Goal: Task Accomplishment & Management: Manage account settings

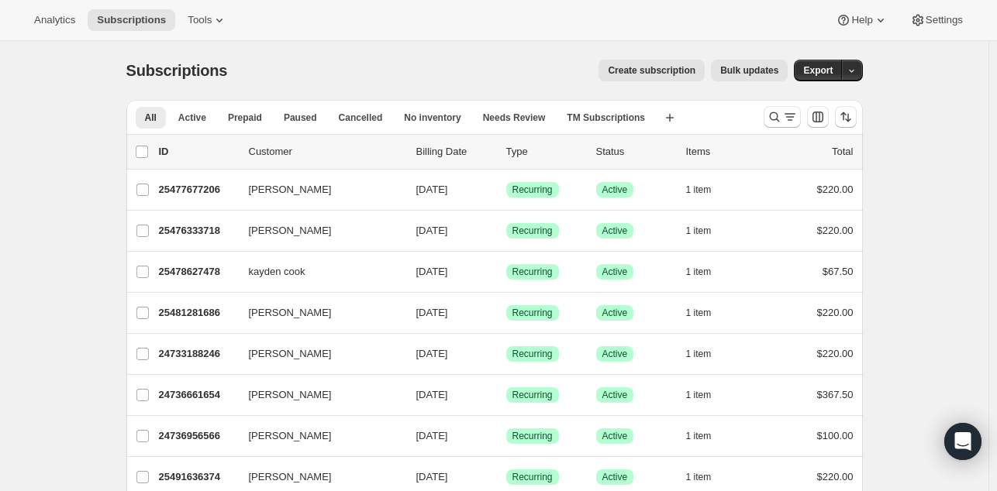
click at [376, 74] on div "Create subscription Bulk updates" at bounding box center [517, 71] width 542 height 22
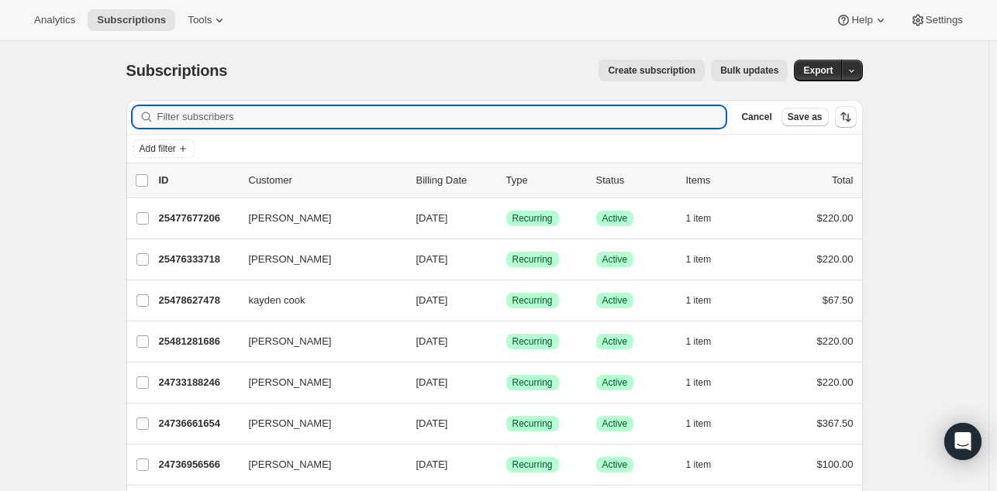
paste input "[PERSON_NAME]"
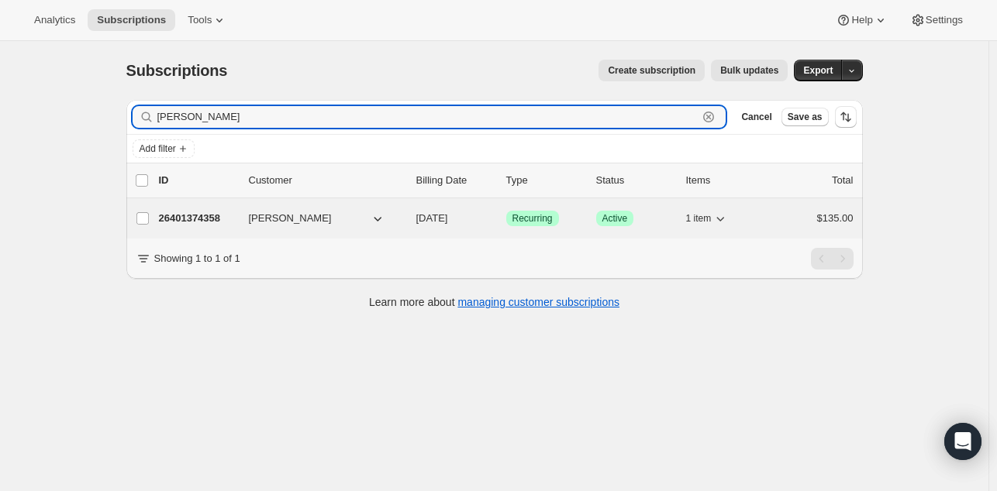
type input "[PERSON_NAME]"
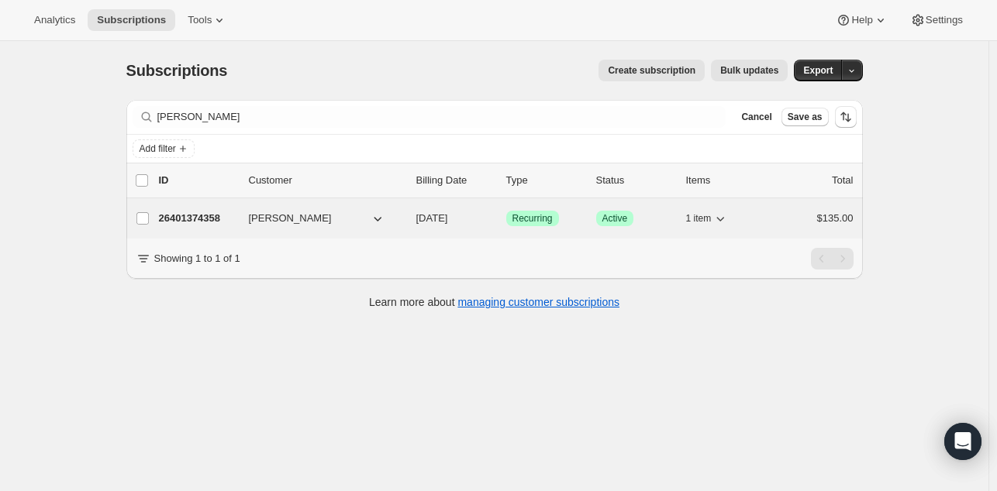
click at [209, 219] on p "26401374358" at bounding box center [198, 219] width 78 height 16
